Goal: Navigation & Orientation: Go to known website

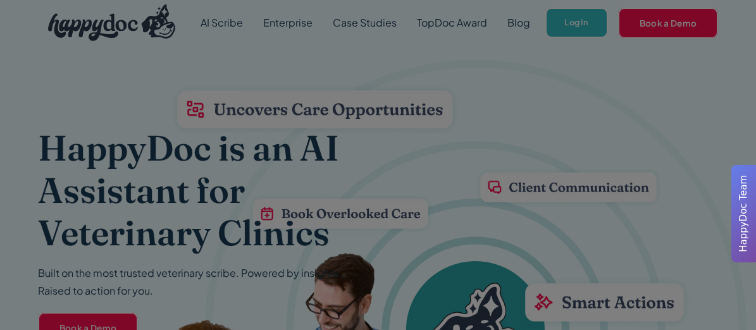
click at [563, 20] on div at bounding box center [378, 165] width 756 height 330
click at [534, 98] on div at bounding box center [378, 165] width 756 height 330
click at [574, 28] on div at bounding box center [378, 165] width 756 height 330
click at [557, 22] on div at bounding box center [378, 165] width 756 height 330
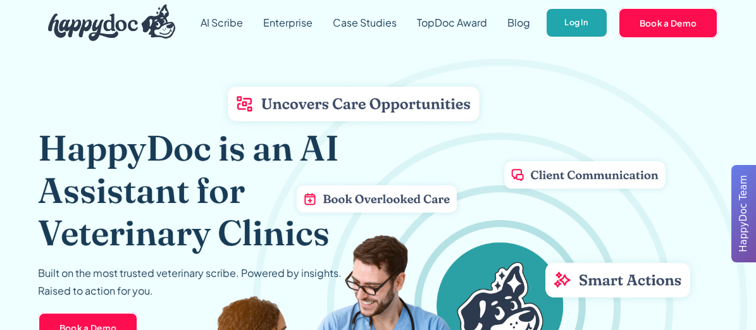
click at [555, 32] on link "Log In" at bounding box center [576, 23] width 63 height 31
